Goal: Navigation & Orientation: Find specific page/section

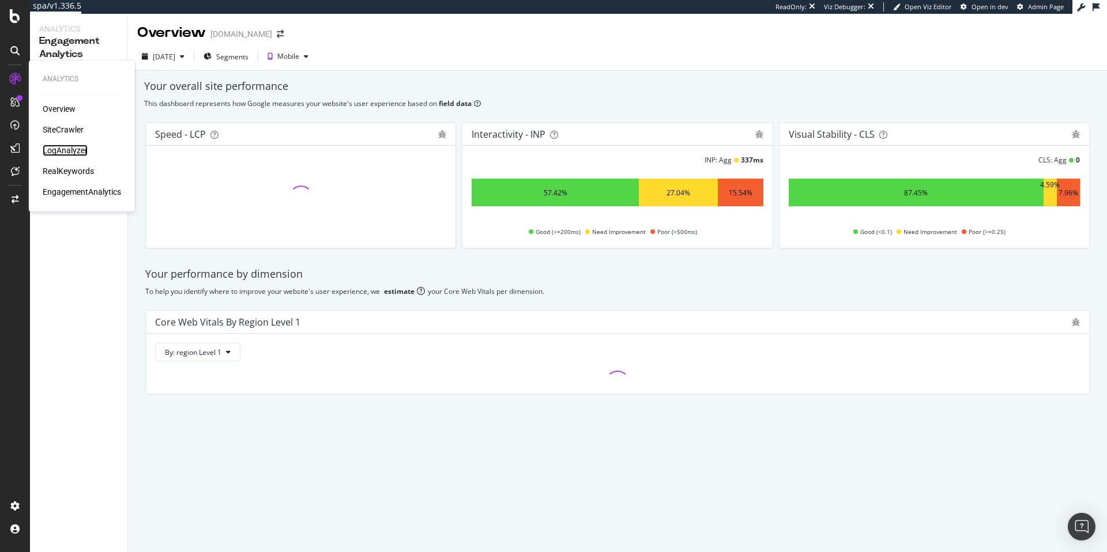
click at [55, 148] on div "LogAnalyzer" at bounding box center [65, 151] width 45 height 12
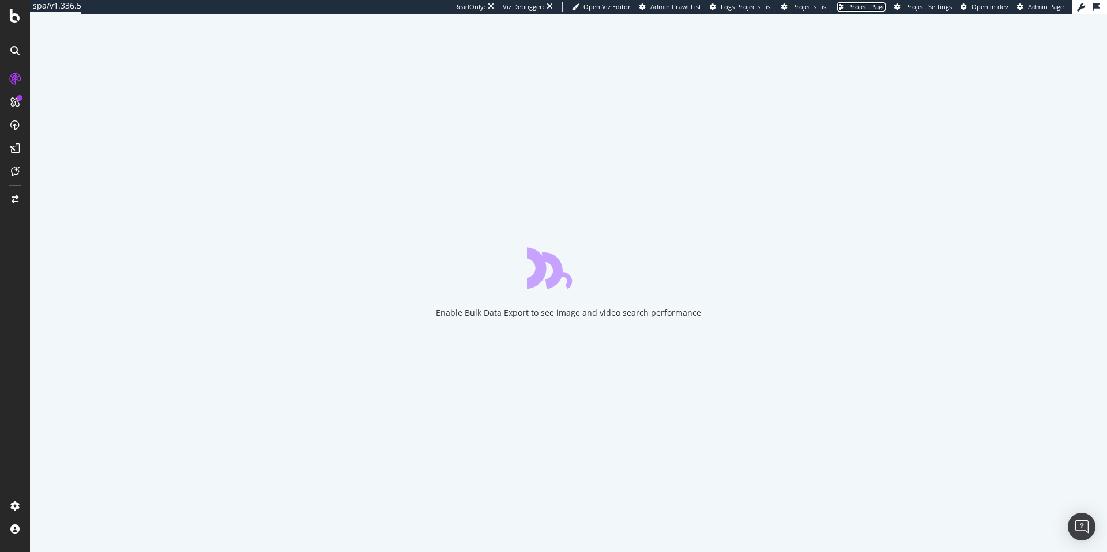
click at [876, 9] on span "Project Page" at bounding box center [866, 6] width 37 height 9
